Goal: Entertainment & Leisure: Browse casually

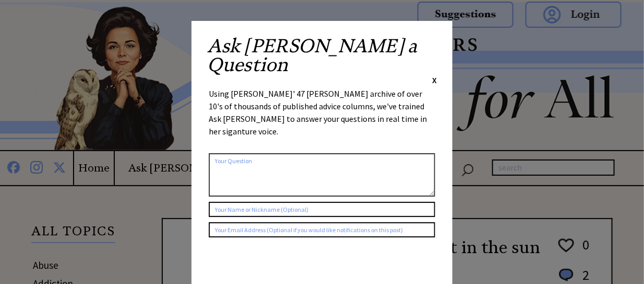
click at [435, 75] on span "X" at bounding box center [434, 80] width 5 height 10
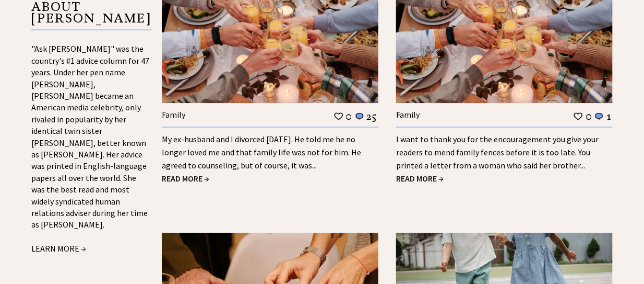
scroll to position [1149, 0]
click at [192, 176] on span "READ MORE →" at bounding box center [186, 177] width 48 height 10
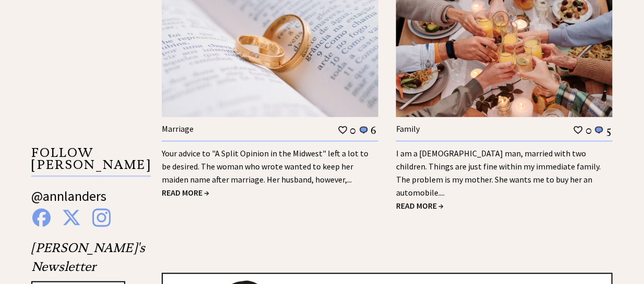
scroll to position [1645, 0]
click at [193, 190] on span "READ MORE →" at bounding box center [186, 191] width 48 height 10
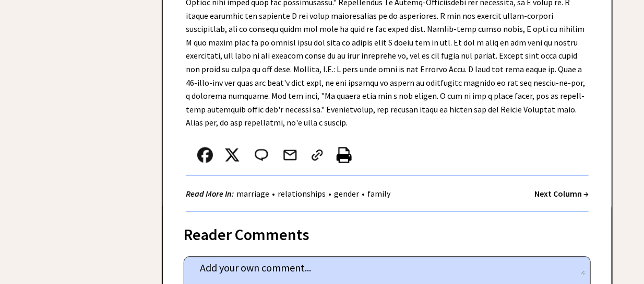
scroll to position [731, 0]
